Goal: Task Accomplishment & Management: Complete application form

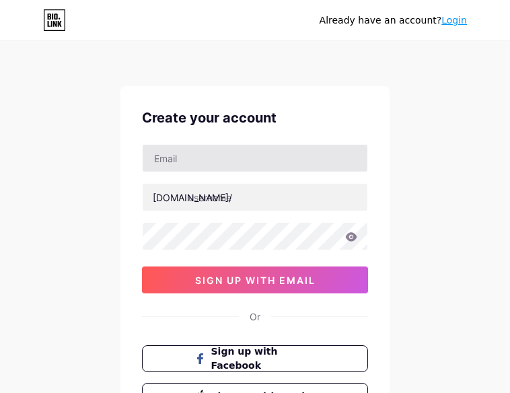
click at [197, 164] on input "text" at bounding box center [255, 158] width 225 height 27
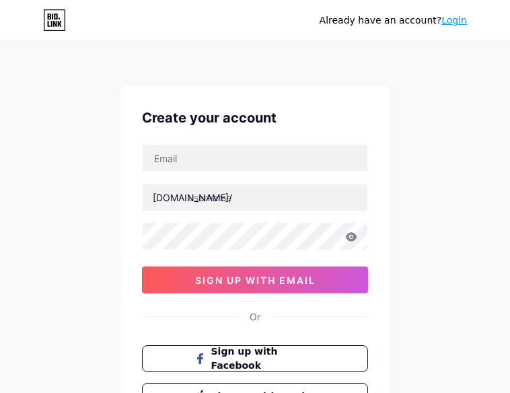
click at [122, 104] on div "Create your account [DOMAIN_NAME]/ 0cAFcWeA6SfuS6vzc0nZPnbBxvM0GK0YTWbL5CWrr7cu…" at bounding box center [255, 258] width 269 height 345
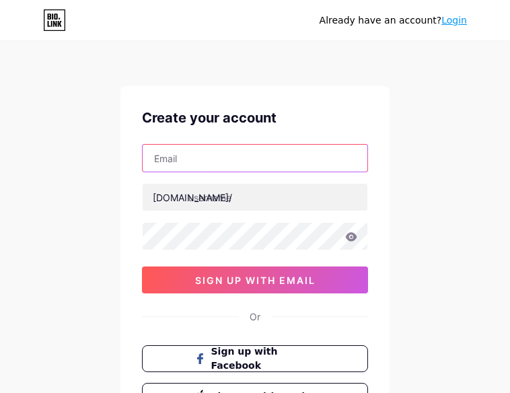
click at [199, 164] on input "text" at bounding box center [255, 158] width 225 height 27
type input "[EMAIL_ADDRESS][DOMAIN_NAME]"
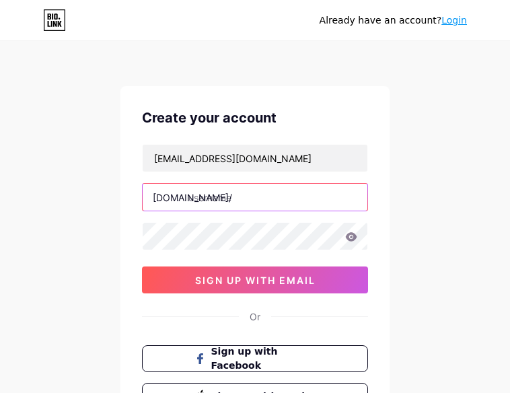
click at [204, 197] on input "text" at bounding box center [255, 197] width 225 height 27
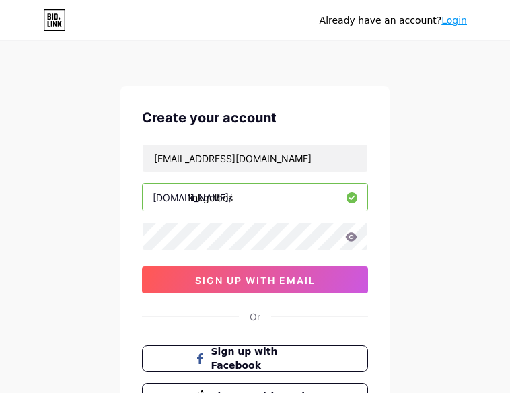
type input "linkgolbos"
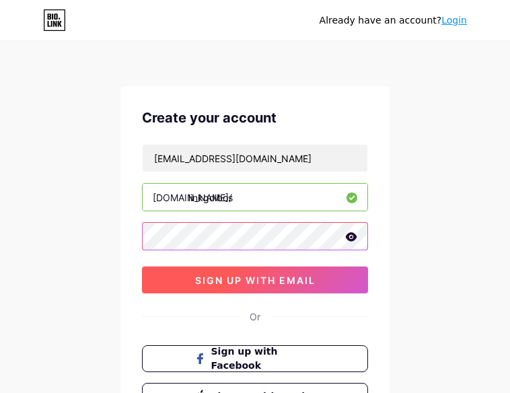
scroll to position [67, 0]
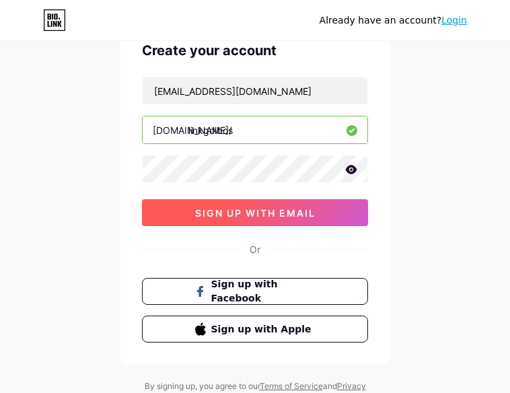
click at [190, 211] on button "sign up with email" at bounding box center [255, 212] width 226 height 27
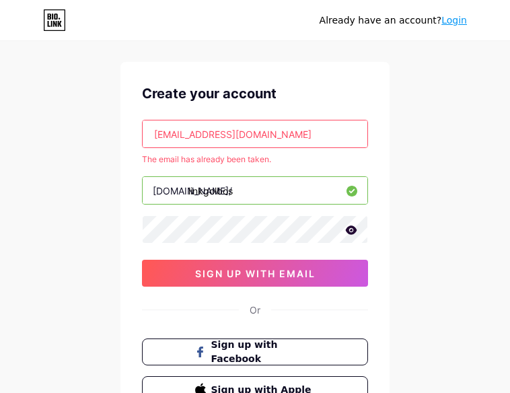
scroll to position [0, 0]
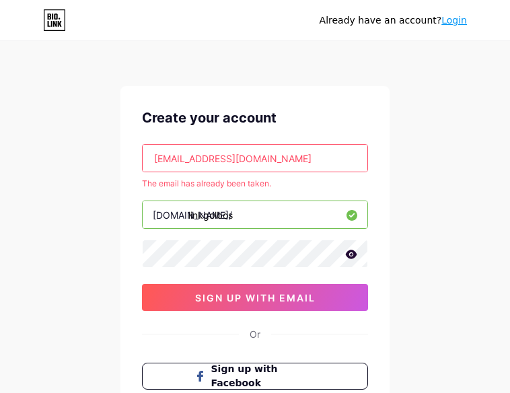
click at [454, 22] on link "Login" at bounding box center [455, 20] width 26 height 11
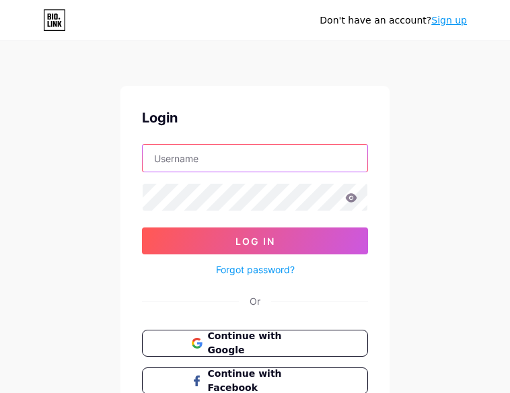
click at [213, 164] on input "text" at bounding box center [255, 158] width 225 height 27
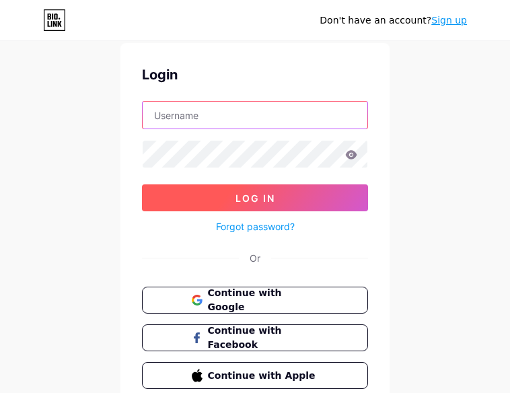
scroll to position [67, 0]
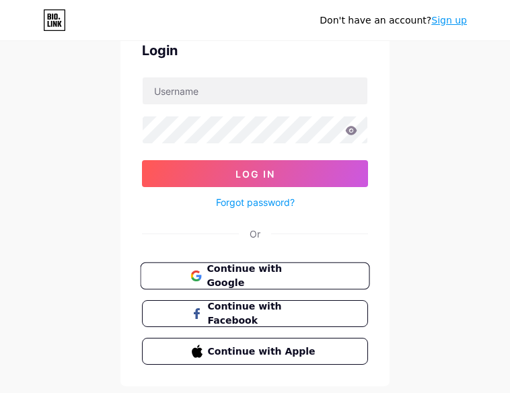
click at [218, 266] on button "Continue with Google" at bounding box center [255, 277] width 230 height 28
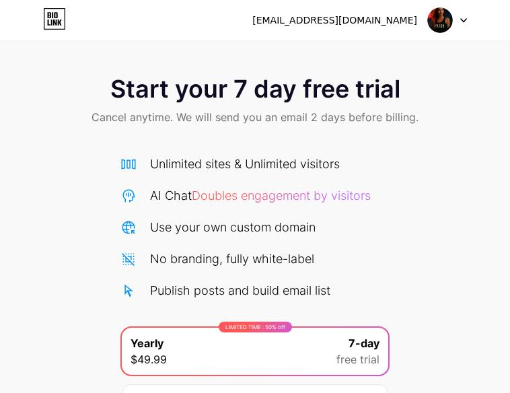
click at [445, 22] on img at bounding box center [441, 20] width 26 height 26
click at [420, 127] on div "Start your 7 day free trial Cancel anytime. We will send you an email 2 days be…" at bounding box center [255, 101] width 510 height 79
click at [303, 121] on span "Cancel anytime. We will send you an email 2 days before billing." at bounding box center [255, 117] width 327 height 16
click at [218, 106] on div "Start your 7 day free trial Cancel anytime. We will send you an email 2 days be…" at bounding box center [255, 101] width 510 height 79
click at [45, 15] on icon at bounding box center [54, 19] width 23 height 22
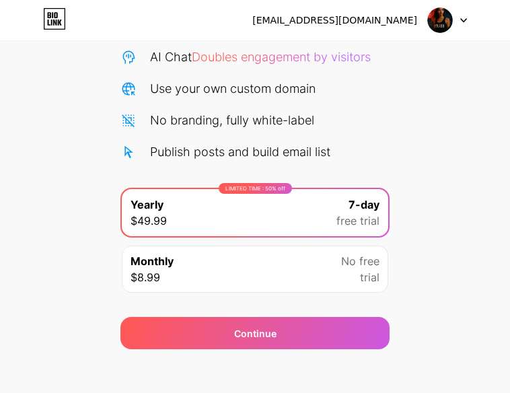
scroll to position [149, 0]
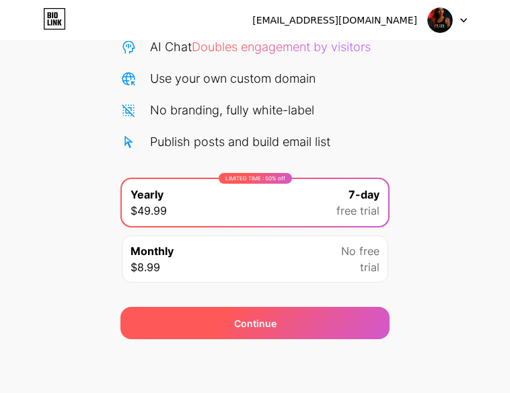
click at [273, 326] on div "Continue" at bounding box center [255, 324] width 42 height 14
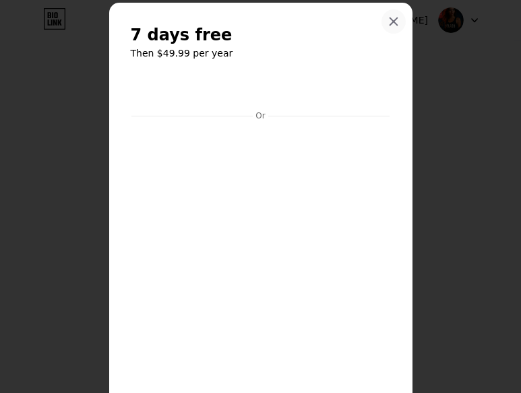
click at [395, 24] on div at bounding box center [393, 21] width 24 height 24
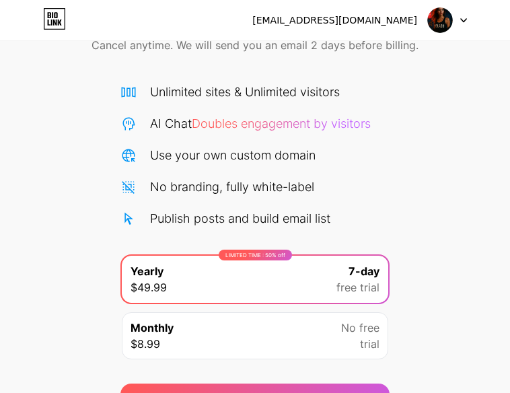
scroll to position [0, 0]
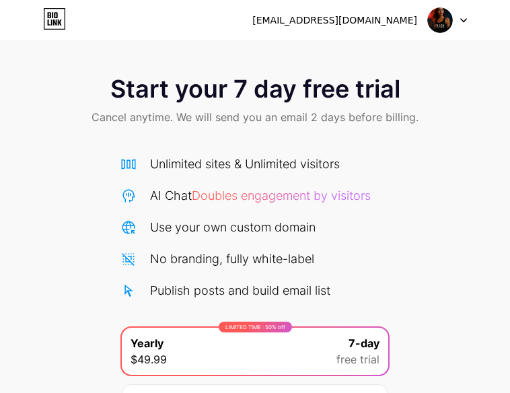
click at [457, 22] on div at bounding box center [447, 20] width 39 height 24
click at [333, 50] on li "Logout" at bounding box center [383, 55] width 167 height 36
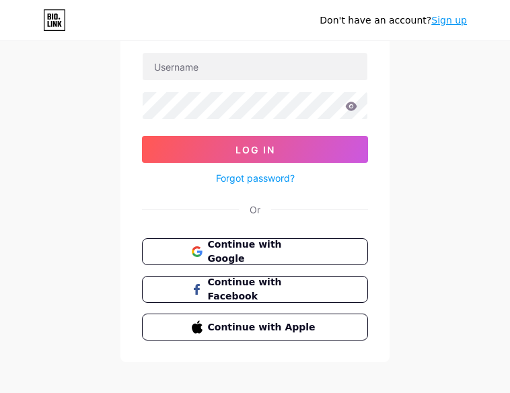
scroll to position [103, 0]
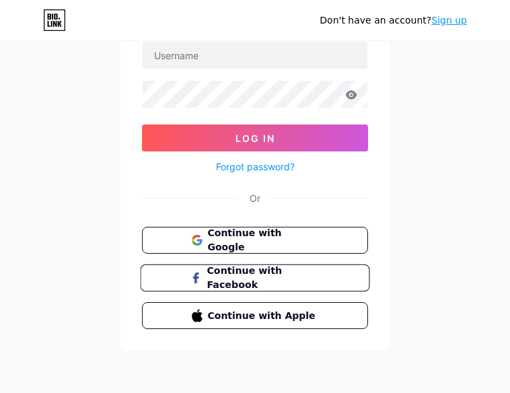
click at [232, 279] on span "Continue with Facebook" at bounding box center [263, 278] width 112 height 29
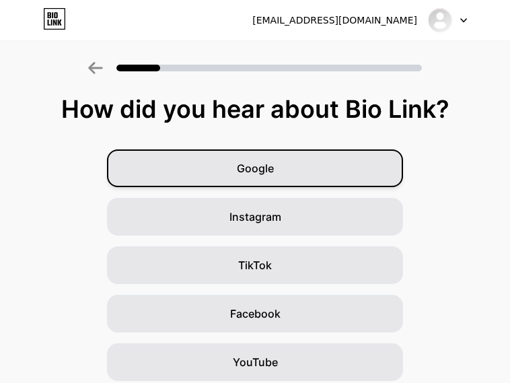
click at [259, 179] on div "Google" at bounding box center [255, 169] width 296 height 38
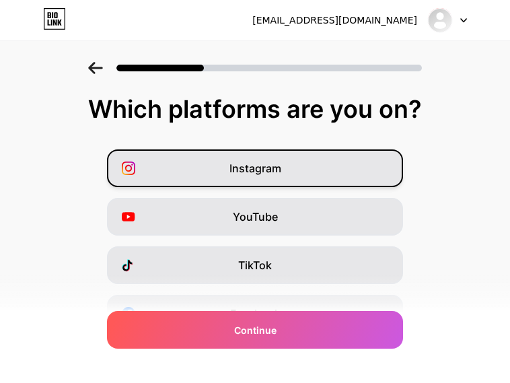
click at [254, 178] on div "Instagram" at bounding box center [255, 169] width 296 height 38
click at [260, 244] on div "Instagram YouTube TikTok Facebook Twitter/X Buy Me a Coffee Snapchat I have a w…" at bounding box center [255, 338] width 497 height 377
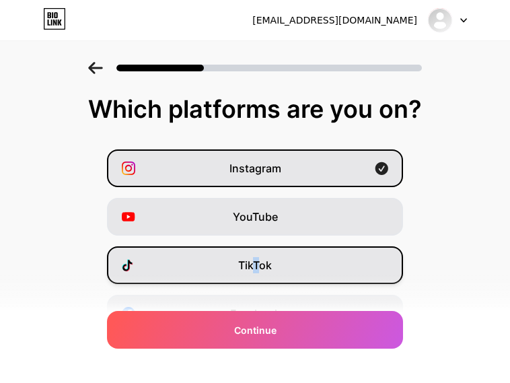
click at [261, 261] on span "TikTok" at bounding box center [255, 265] width 34 height 16
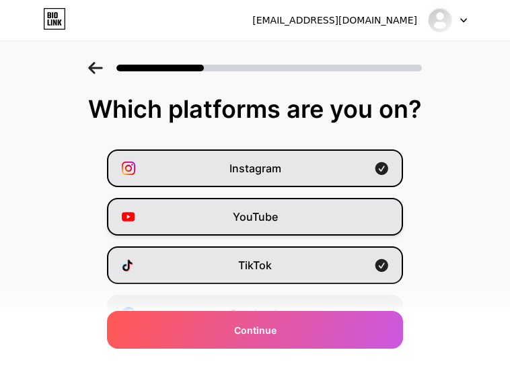
click at [271, 230] on div "YouTube" at bounding box center [255, 217] width 296 height 38
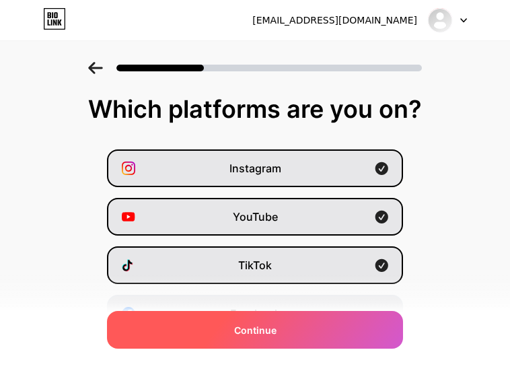
click at [269, 326] on span "Continue" at bounding box center [255, 330] width 42 height 14
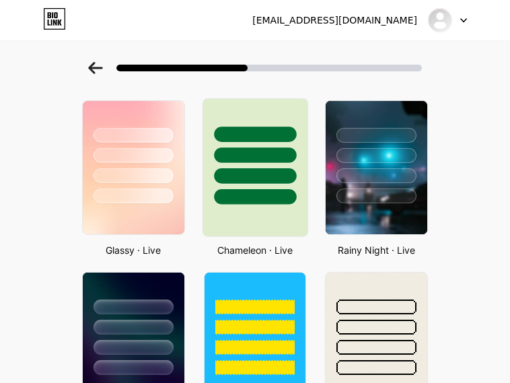
scroll to position [471, 0]
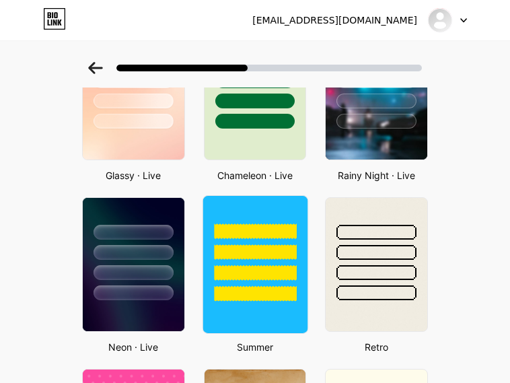
click at [267, 261] on div at bounding box center [255, 249] width 104 height 106
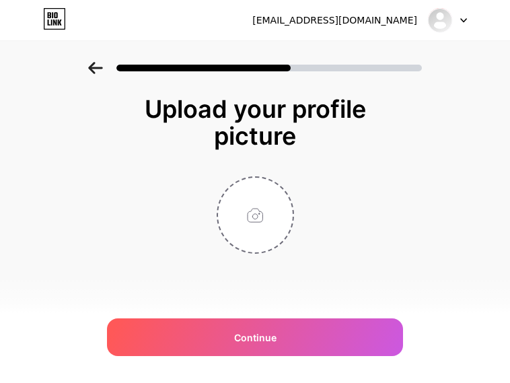
scroll to position [0, 0]
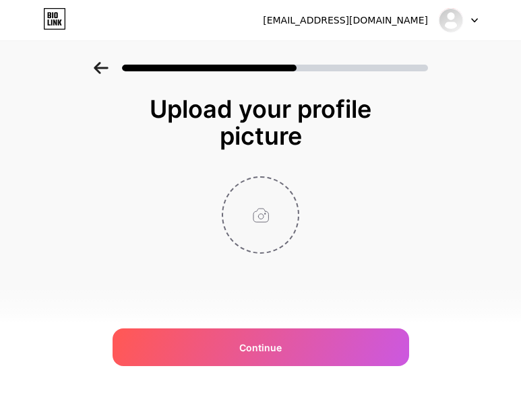
click at [271, 228] on input "file" at bounding box center [260, 215] width 75 height 75
type input "C:\fakepath\photo_2025-09-06_06-12-11.jpg"
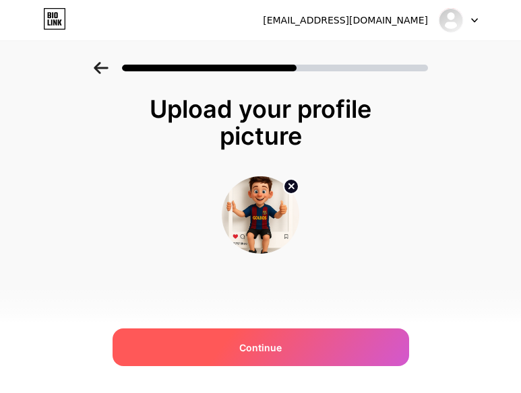
click at [247, 342] on span "Continue" at bounding box center [260, 348] width 42 height 14
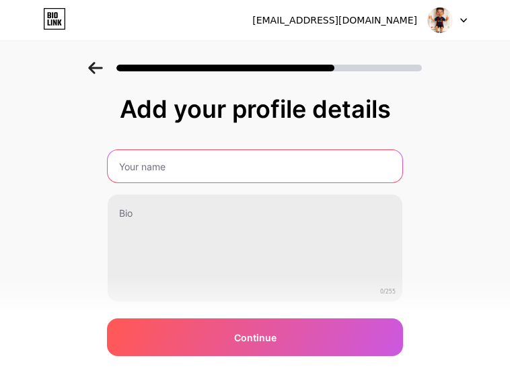
click at [180, 173] on input "text" at bounding box center [255, 166] width 295 height 32
click at [145, 168] on input "LINKGOLBOS" at bounding box center [255, 166] width 298 height 32
type input "LINK GOLBOS"
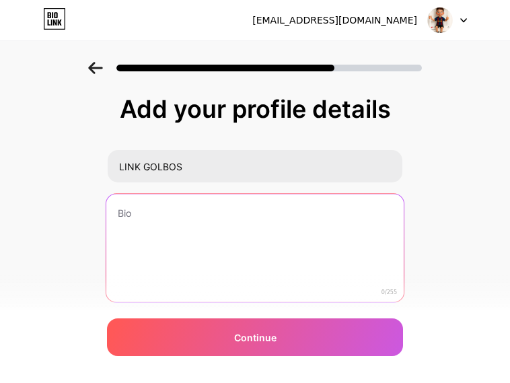
click at [158, 213] on textarea at bounding box center [255, 249] width 298 height 110
click at [193, 236] on textarea at bounding box center [255, 249] width 298 height 110
paste textarea "Cari situs slot gacor terpercaya? Golbos jawabannya, gampang maxwin dan promo m…"
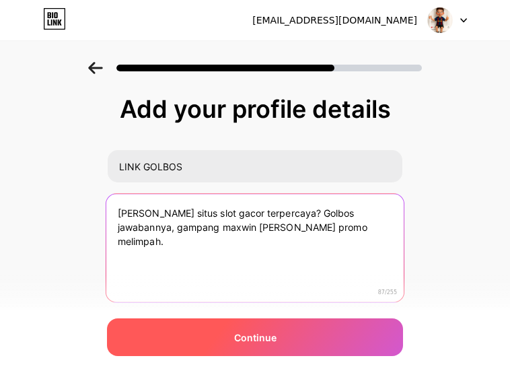
type textarea "Cari situs slot gacor terpercaya? Golbos jawabannya, gampang maxwin dan promo m…"
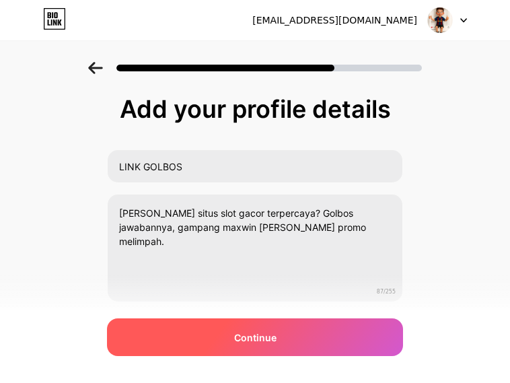
click at [197, 333] on div "Continue" at bounding box center [255, 338] width 296 height 38
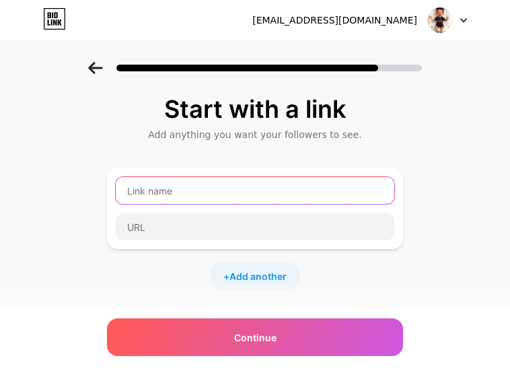
click at [185, 192] on input "text" at bounding box center [255, 190] width 279 height 27
type input "l"
type input "DAFTAR SITUS GOLBOS"
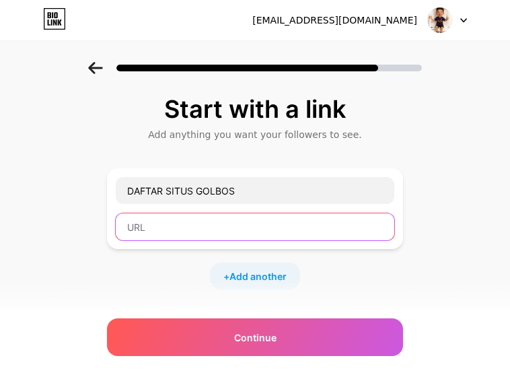
click at [191, 230] on input "text" at bounding box center [255, 226] width 279 height 27
paste input "https://golbosjaya.com/?ref=xatrefbarugpt"
type input "https://golbosjaya.com/?ref=xatrefbarugpt"
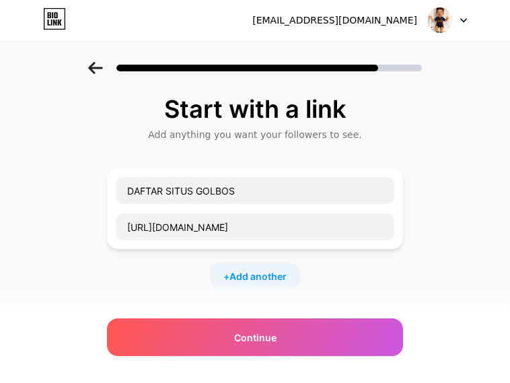
click at [269, 284] on div "+ Add another" at bounding box center [255, 276] width 90 height 27
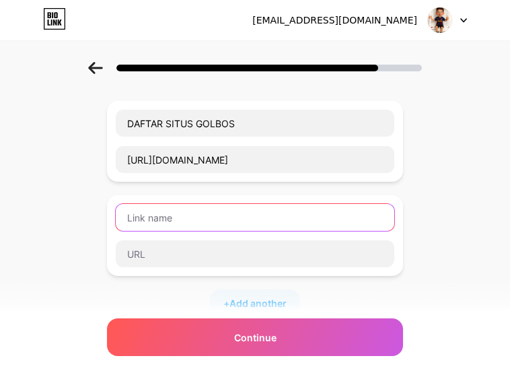
click at [185, 229] on input "text" at bounding box center [255, 217] width 279 height 27
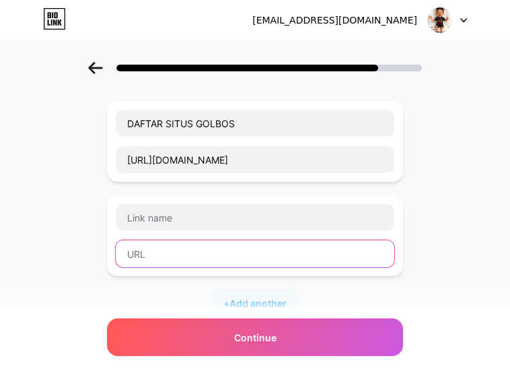
click at [162, 244] on input "text" at bounding box center [255, 253] width 279 height 27
paste input "http://idnplay.site/tobrutjahat"
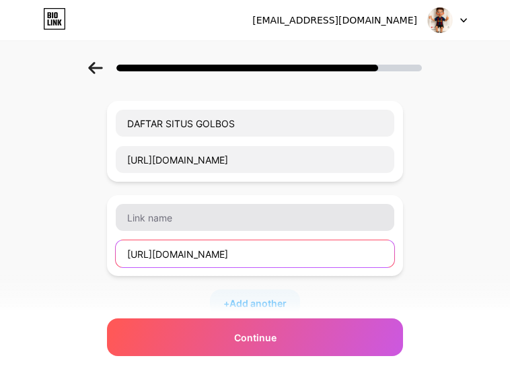
type input "http://idnplay.site/tobrutjahat"
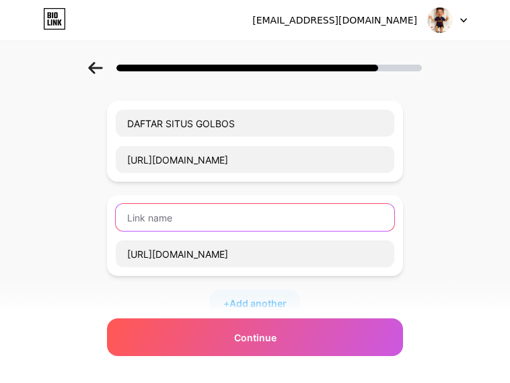
click at [167, 222] on input "text" at bounding box center [255, 217] width 279 height 27
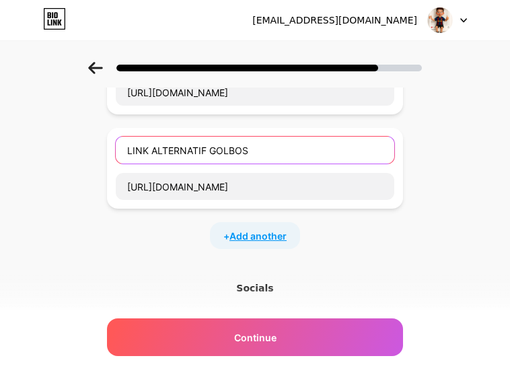
type input "LINK ALTERNATIF GOLBOS"
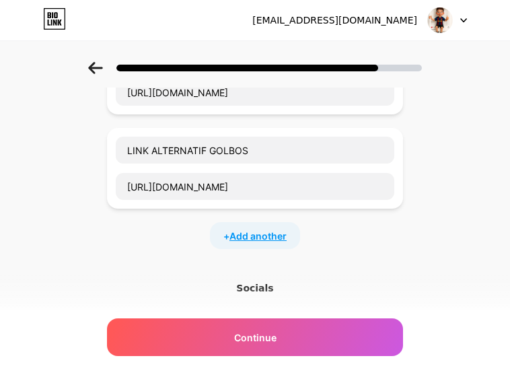
click at [246, 231] on span "Add another" at bounding box center [258, 236] width 57 height 14
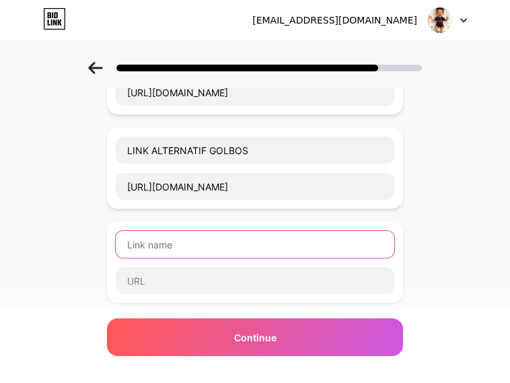
click at [164, 248] on input "text" at bounding box center [255, 244] width 279 height 27
type input "CLAIM BONUS NEW MEMBER 5%"
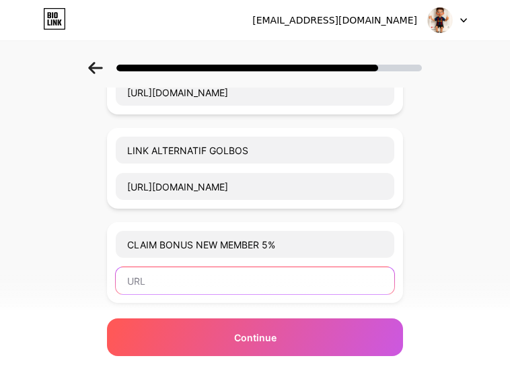
click at [180, 284] on input "text" at bounding box center [255, 280] width 279 height 27
paste input "idn.bio/golbos"
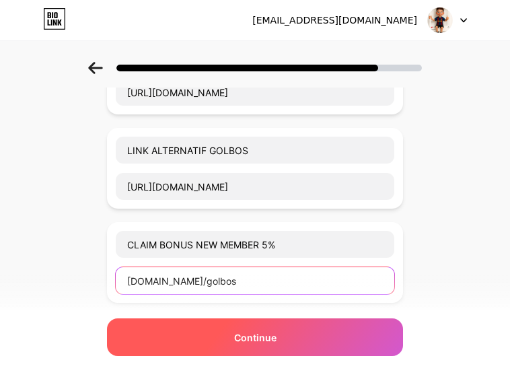
type input "idn.bio/golbos"
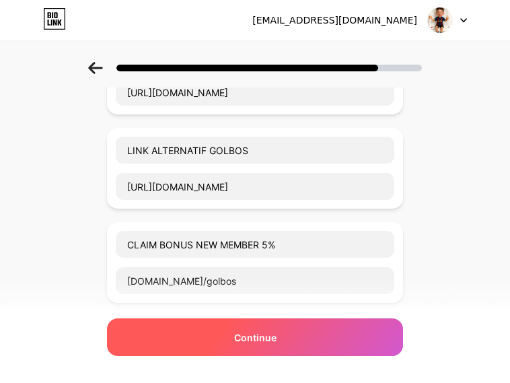
click at [177, 349] on div "Continue" at bounding box center [255, 338] width 296 height 38
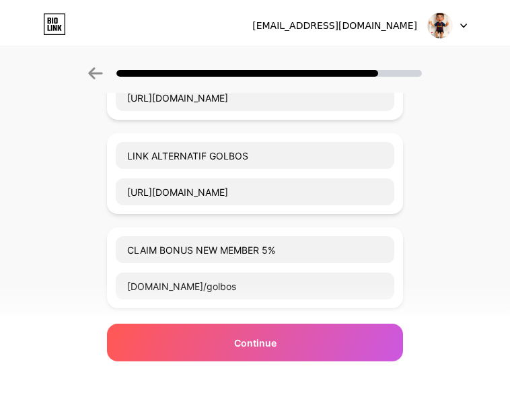
scroll to position [0, 0]
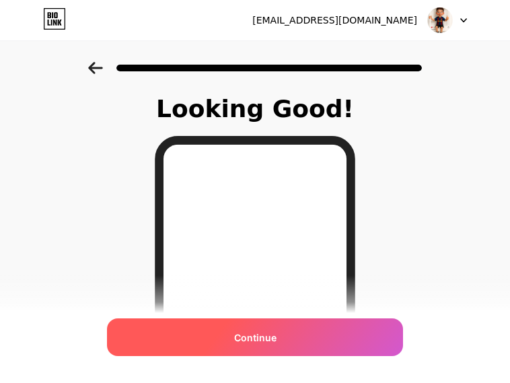
click at [282, 339] on div "Continue" at bounding box center [255, 338] width 296 height 38
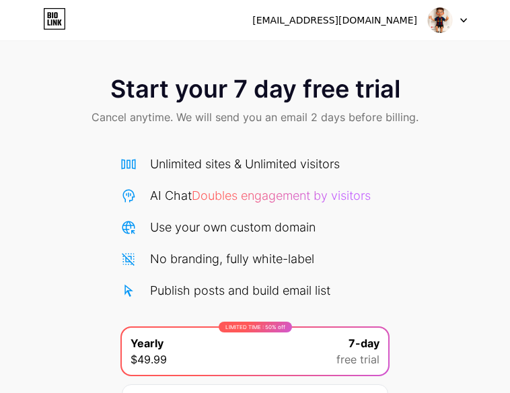
click at [387, 115] on span "Cancel anytime. We will send you an email 2 days before billing." at bounding box center [255, 117] width 327 height 16
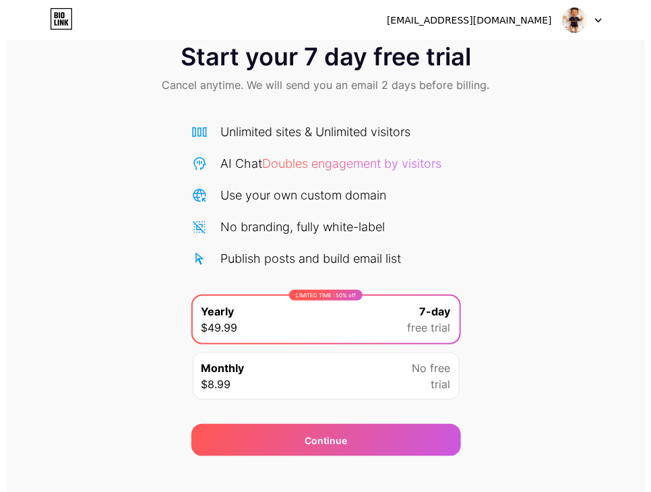
scroll to position [51, 0]
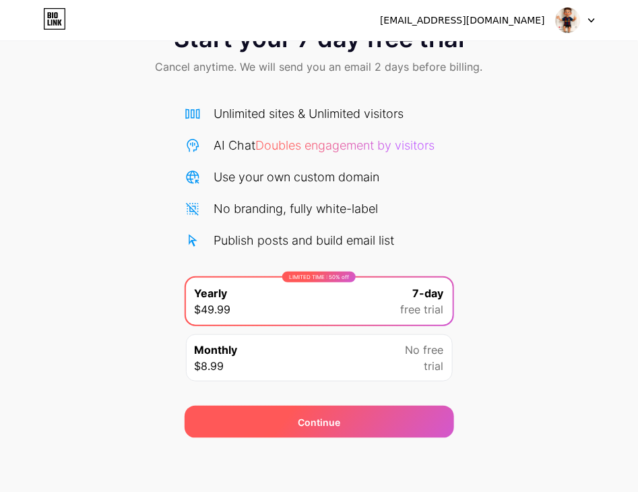
click at [360, 393] on div "Continue" at bounding box center [319, 421] width 269 height 32
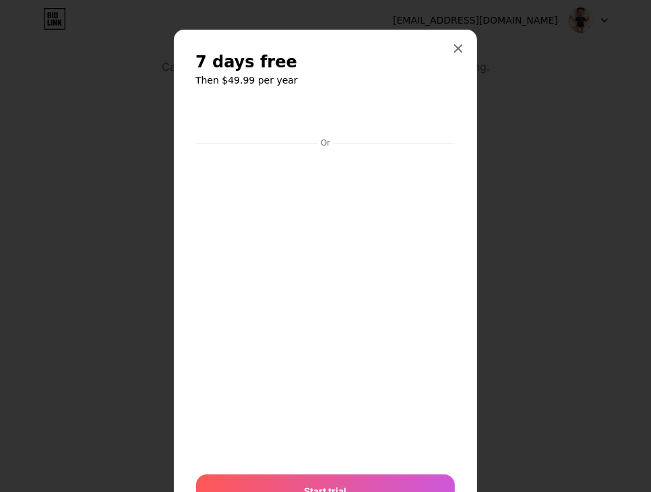
scroll to position [66, 0]
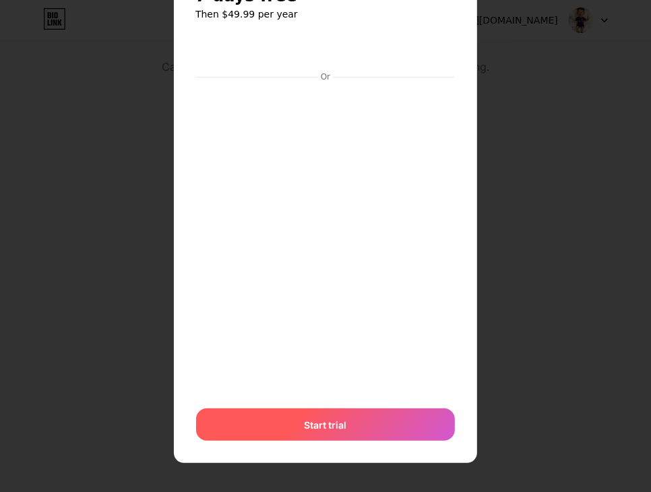
click at [332, 393] on div "Start trial" at bounding box center [325, 424] width 259 height 32
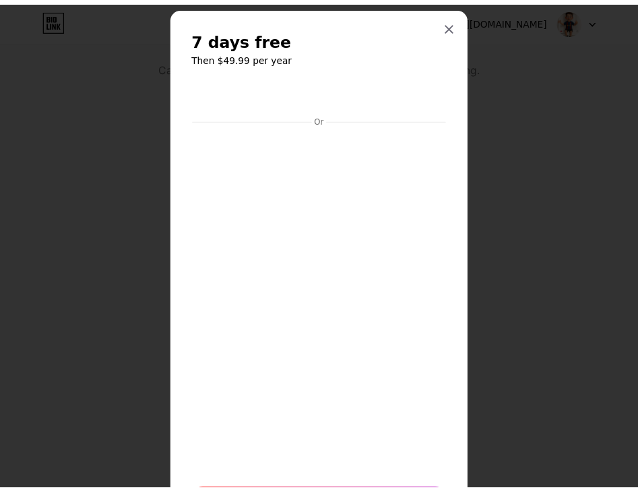
scroll to position [0, 0]
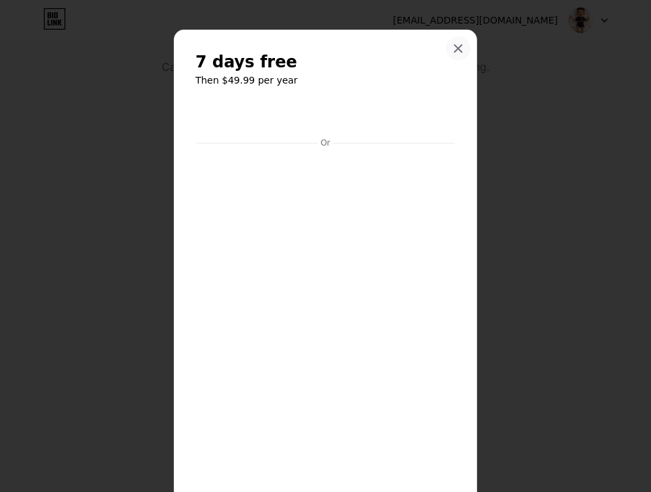
click at [452, 41] on div at bounding box center [458, 48] width 24 height 24
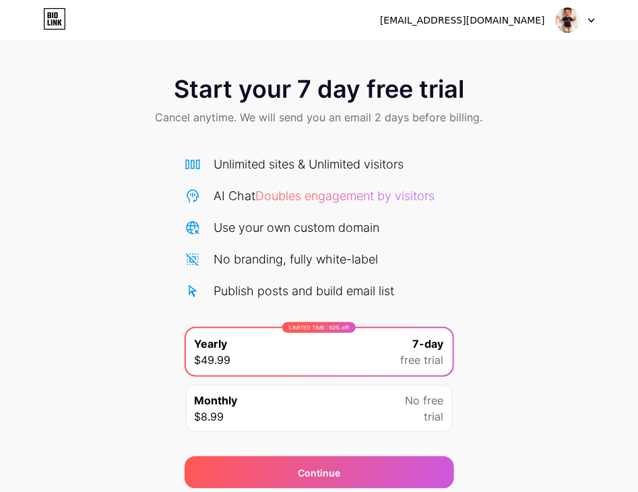
click at [520, 28] on img at bounding box center [568, 20] width 26 height 26
click at [492, 10] on div "cadvub@nanostudio.biz" at bounding box center [487, 20] width 215 height 24
